Goal: Task Accomplishment & Management: Manage account settings

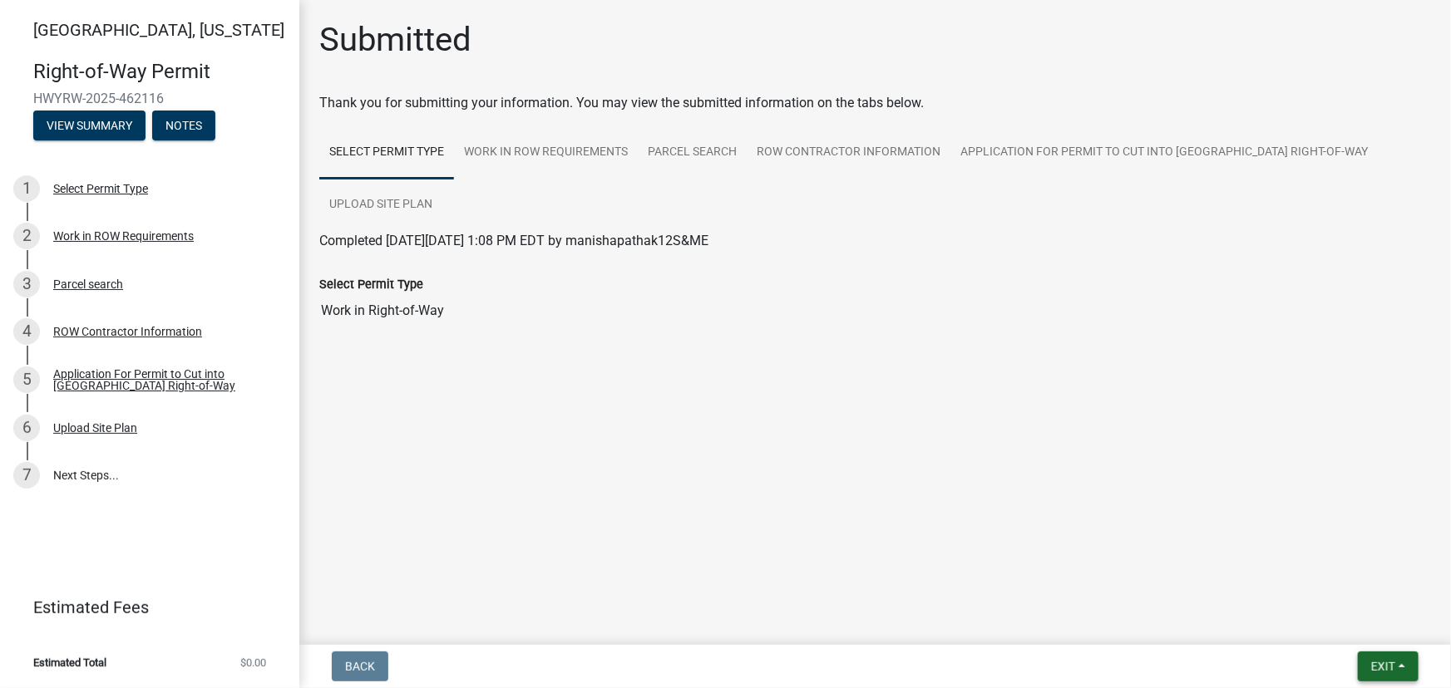
click at [1378, 670] on span "Exit" at bounding box center [1383, 666] width 24 height 13
click at [1341, 618] on button "Save & Exit" at bounding box center [1351, 624] width 133 height 40
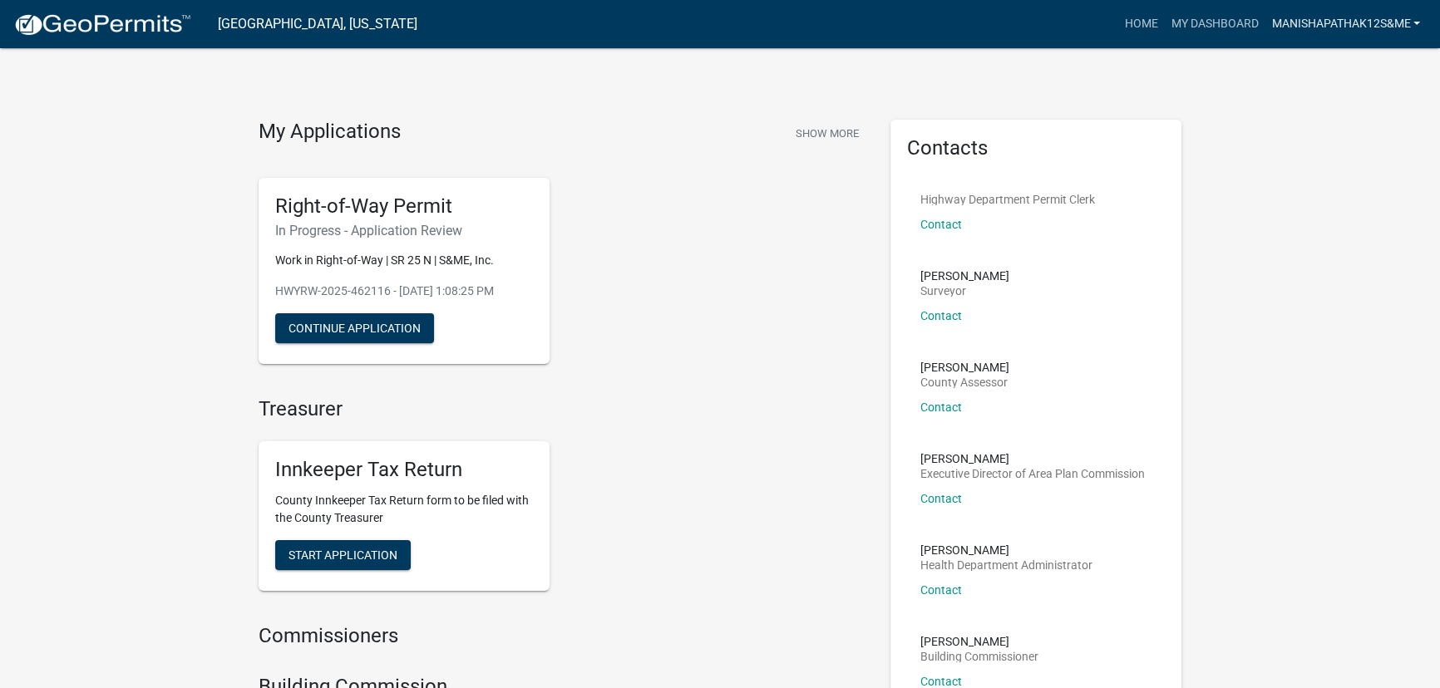
click at [1372, 25] on link "manishapathak12S&ME" at bounding box center [1346, 24] width 162 height 32
click at [1359, 64] on link "Account" at bounding box center [1360, 68] width 133 height 40
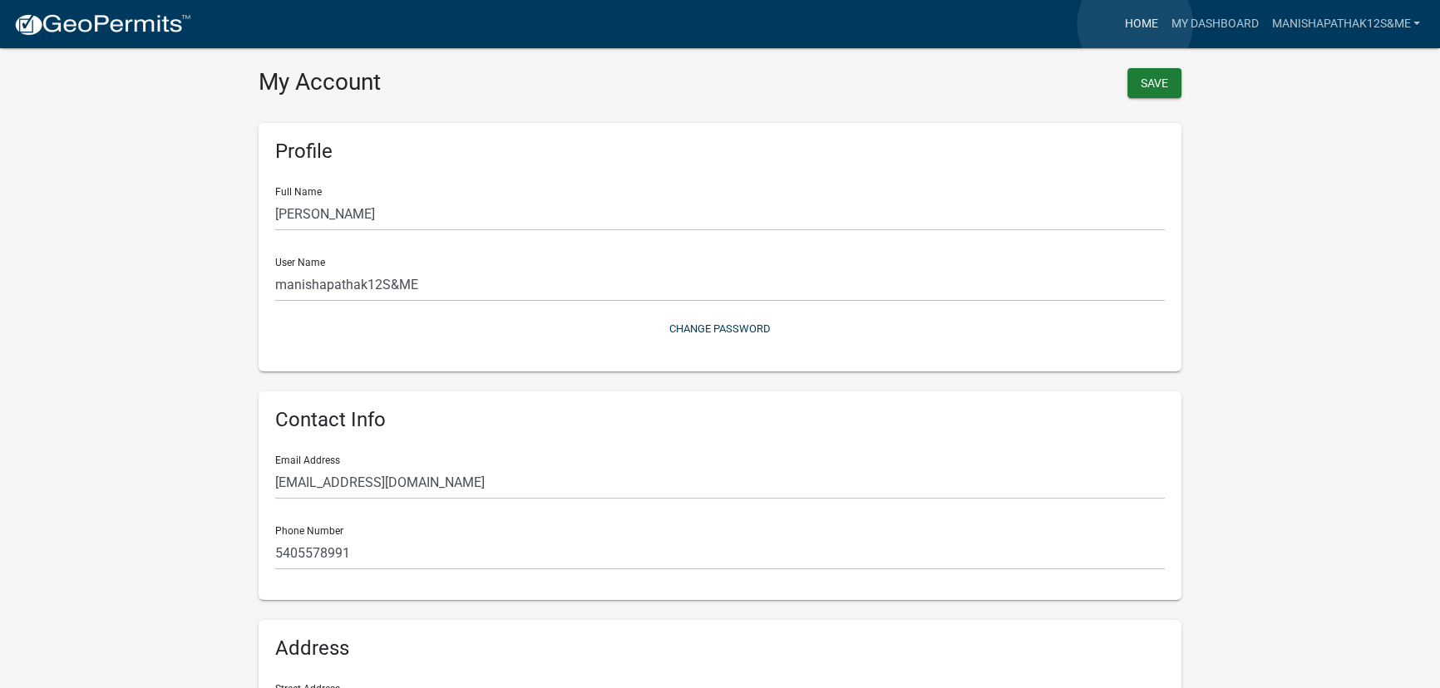
click at [1135, 24] on link "Home" at bounding box center [1140, 24] width 47 height 32
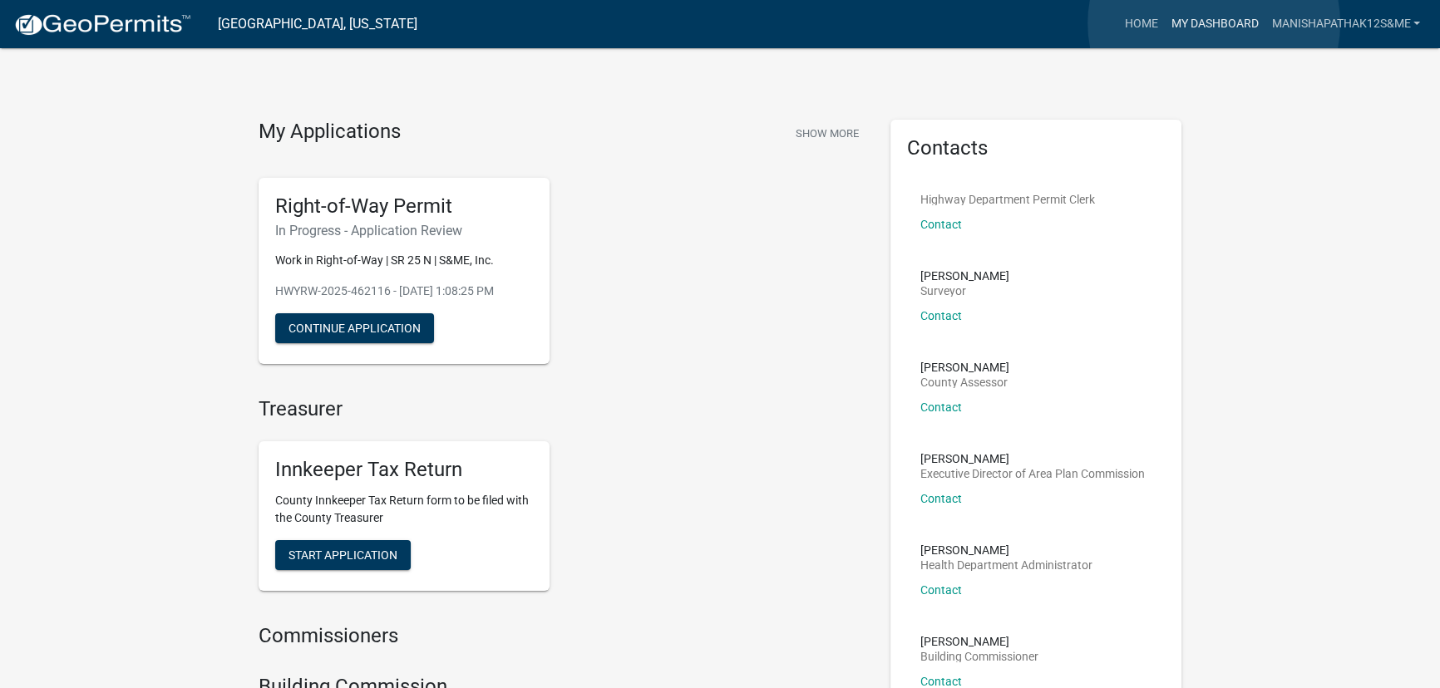
click at [1214, 23] on link "My Dashboard" at bounding box center [1214, 24] width 101 height 32
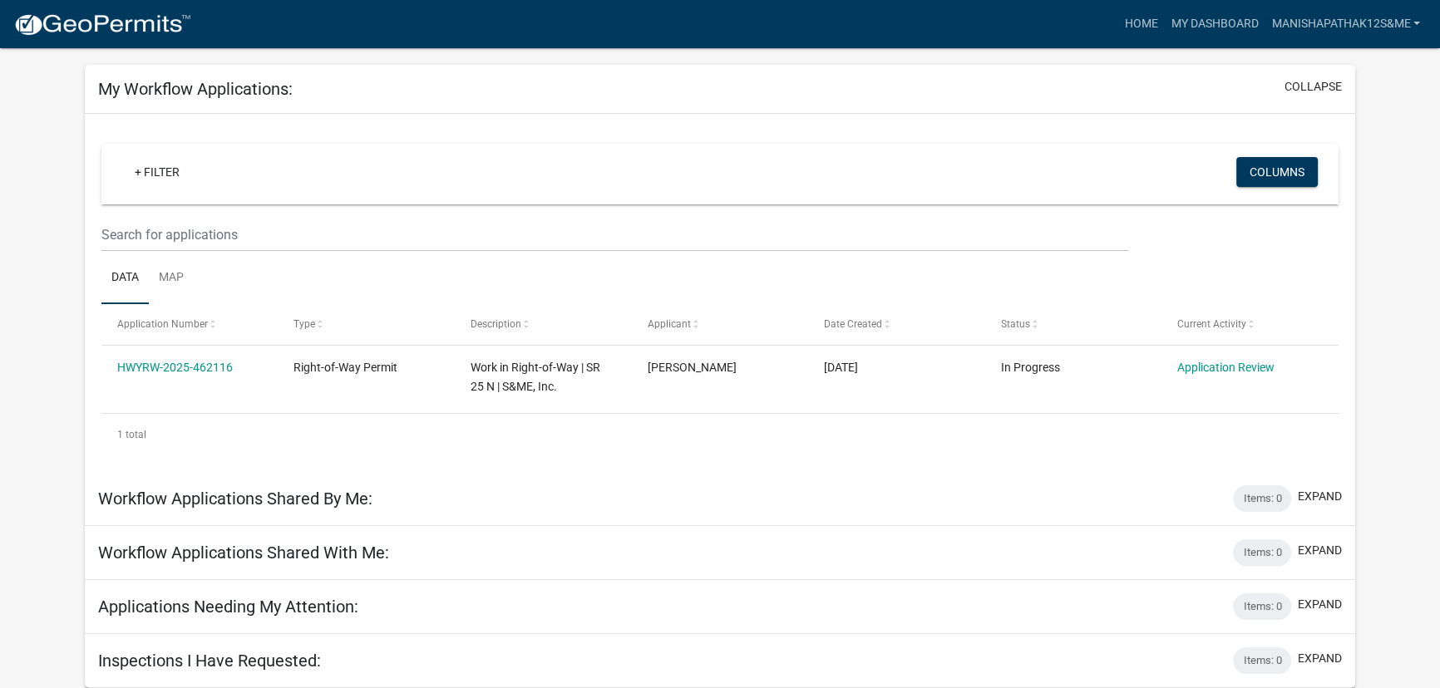
scroll to position [65, 0]
